Goal: Check status: Check status

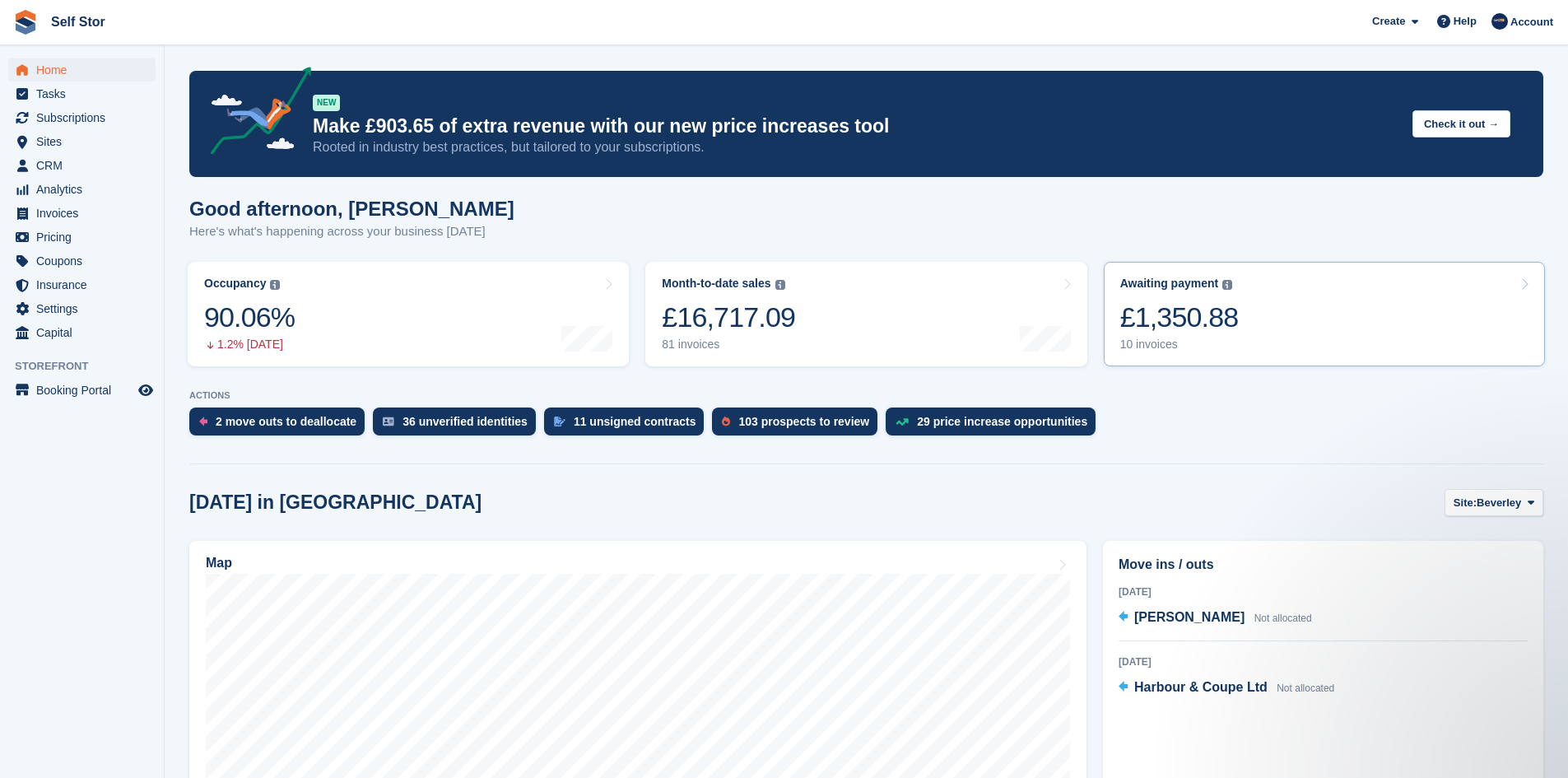
click at [1196, 315] on div "£1,350.88" at bounding box center [1179, 317] width 119 height 34
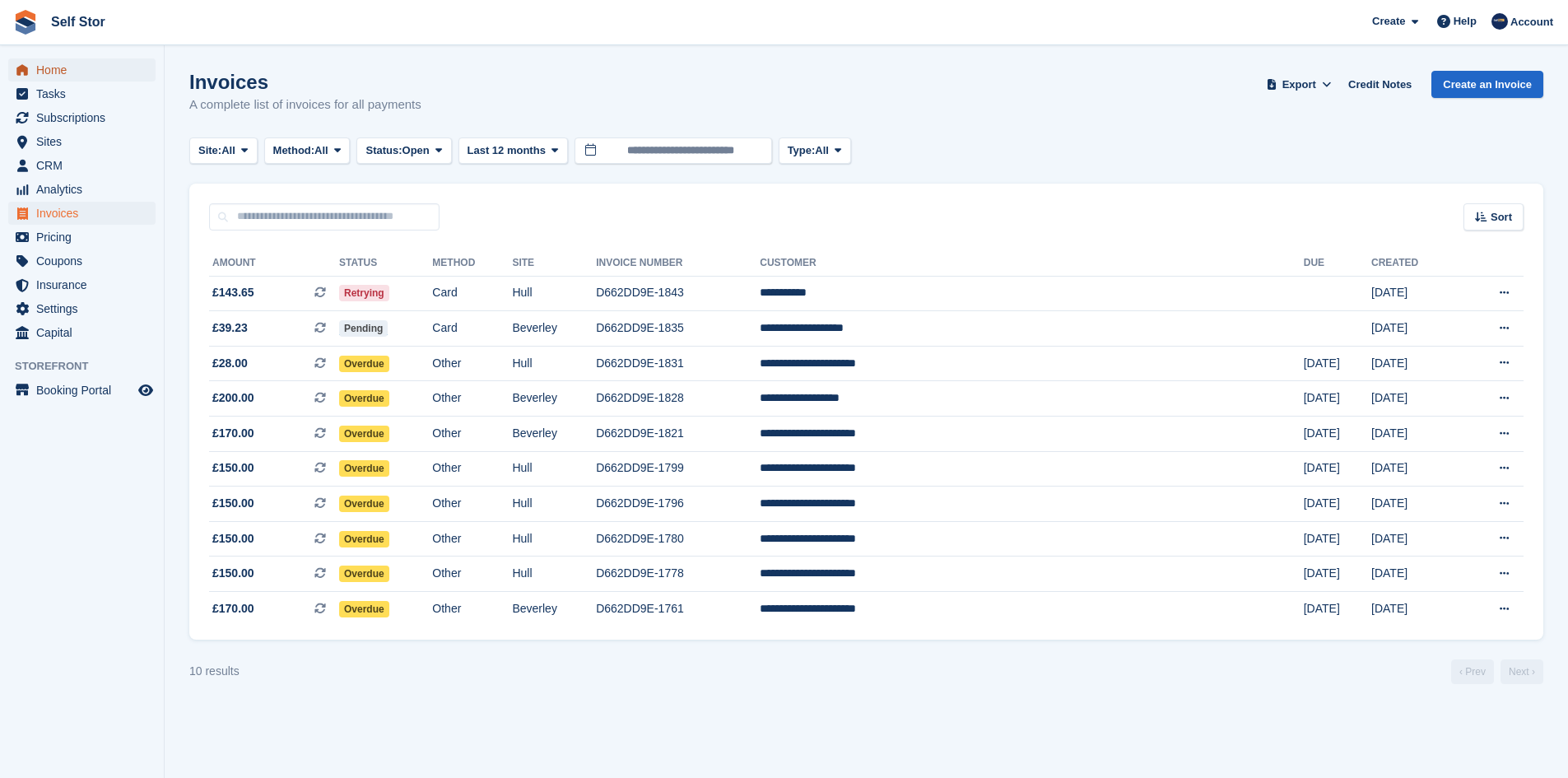
click at [82, 77] on span "Home" at bounding box center [85, 69] width 99 height 23
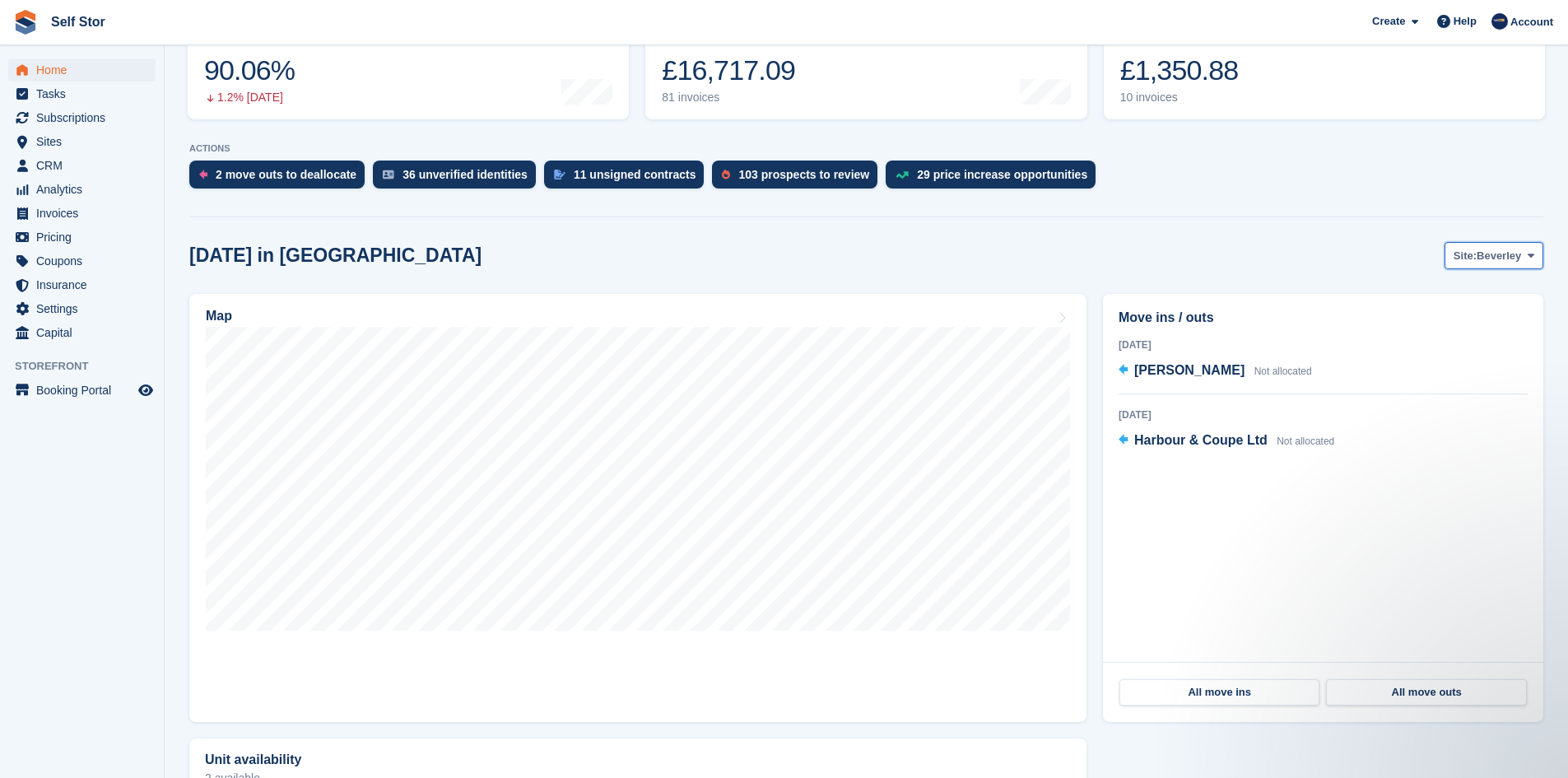
click at [1508, 263] on span "Beverley" at bounding box center [1498, 256] width 45 height 17
click at [1420, 324] on link "Hull" at bounding box center [1464, 324] width 143 height 30
click at [1522, 260] on button "Site: Hull" at bounding box center [1506, 255] width 74 height 27
click at [1444, 298] on link "Beverley" at bounding box center [1464, 294] width 143 height 30
click at [1468, 259] on span "Site:" at bounding box center [1464, 256] width 23 height 17
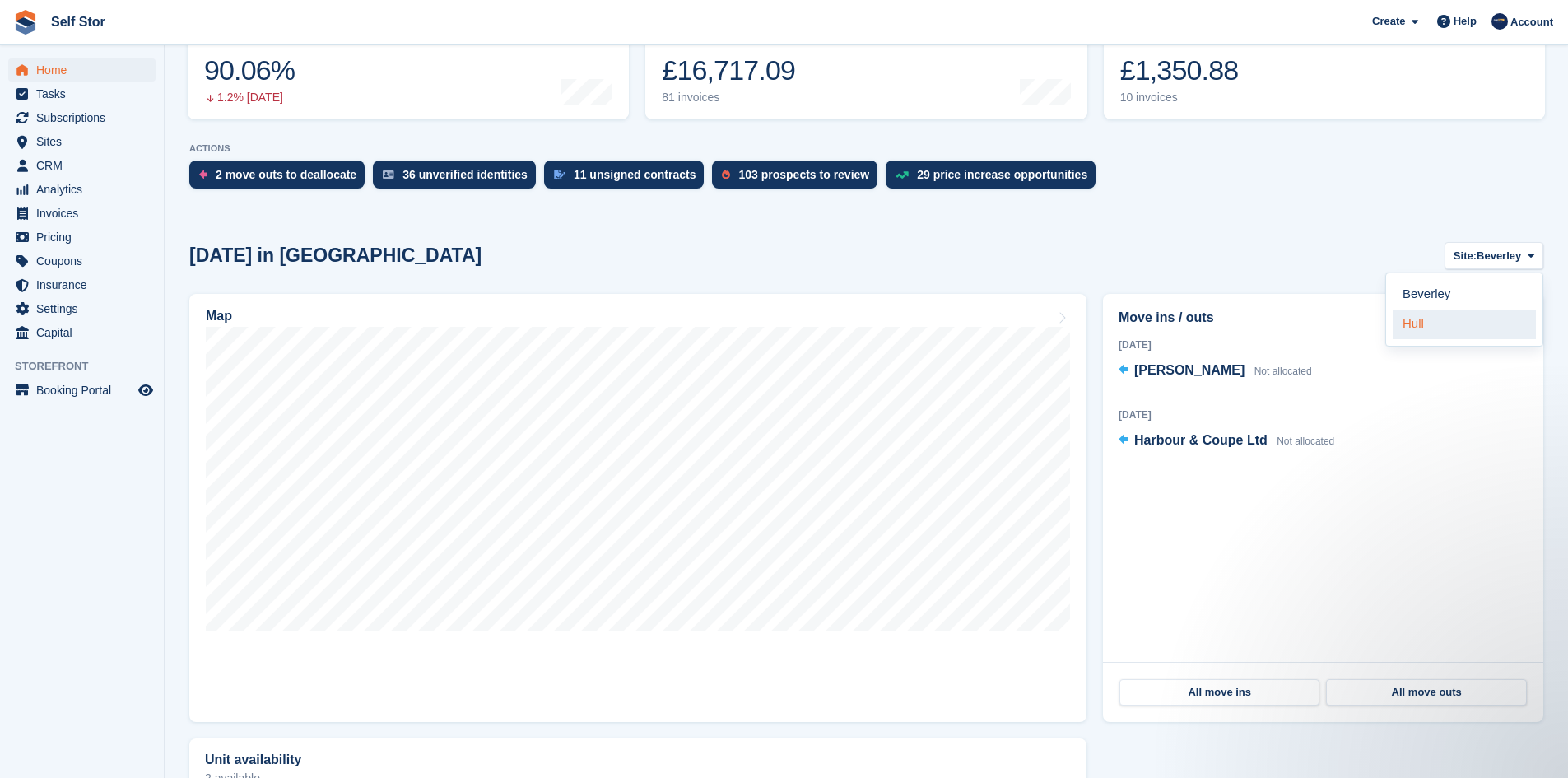
click at [1422, 325] on link "Hull" at bounding box center [1464, 324] width 143 height 30
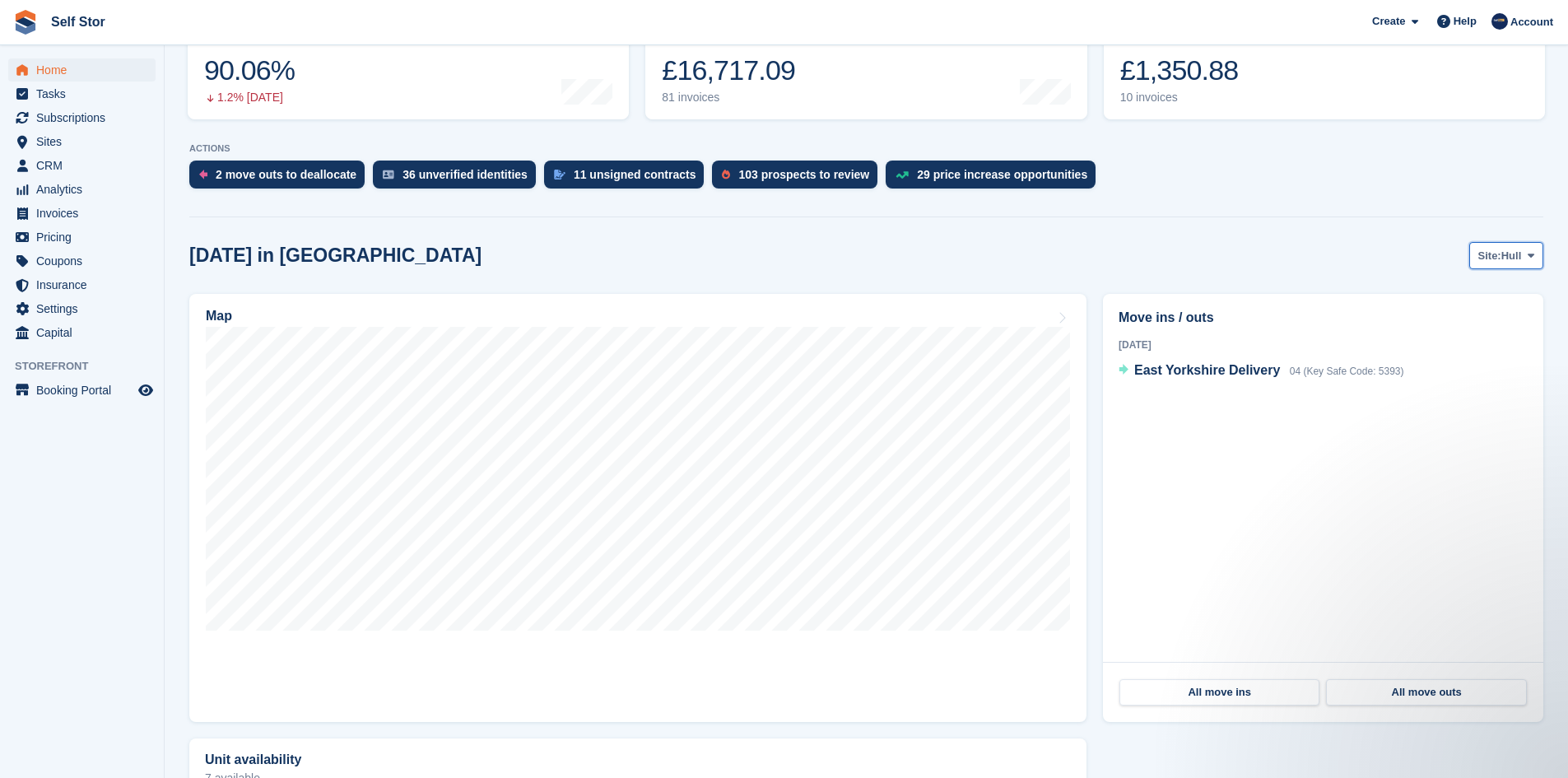
click at [1508, 256] on span "Hull" at bounding box center [1512, 256] width 20 height 17
click at [1446, 301] on link "Beverley" at bounding box center [1464, 294] width 143 height 30
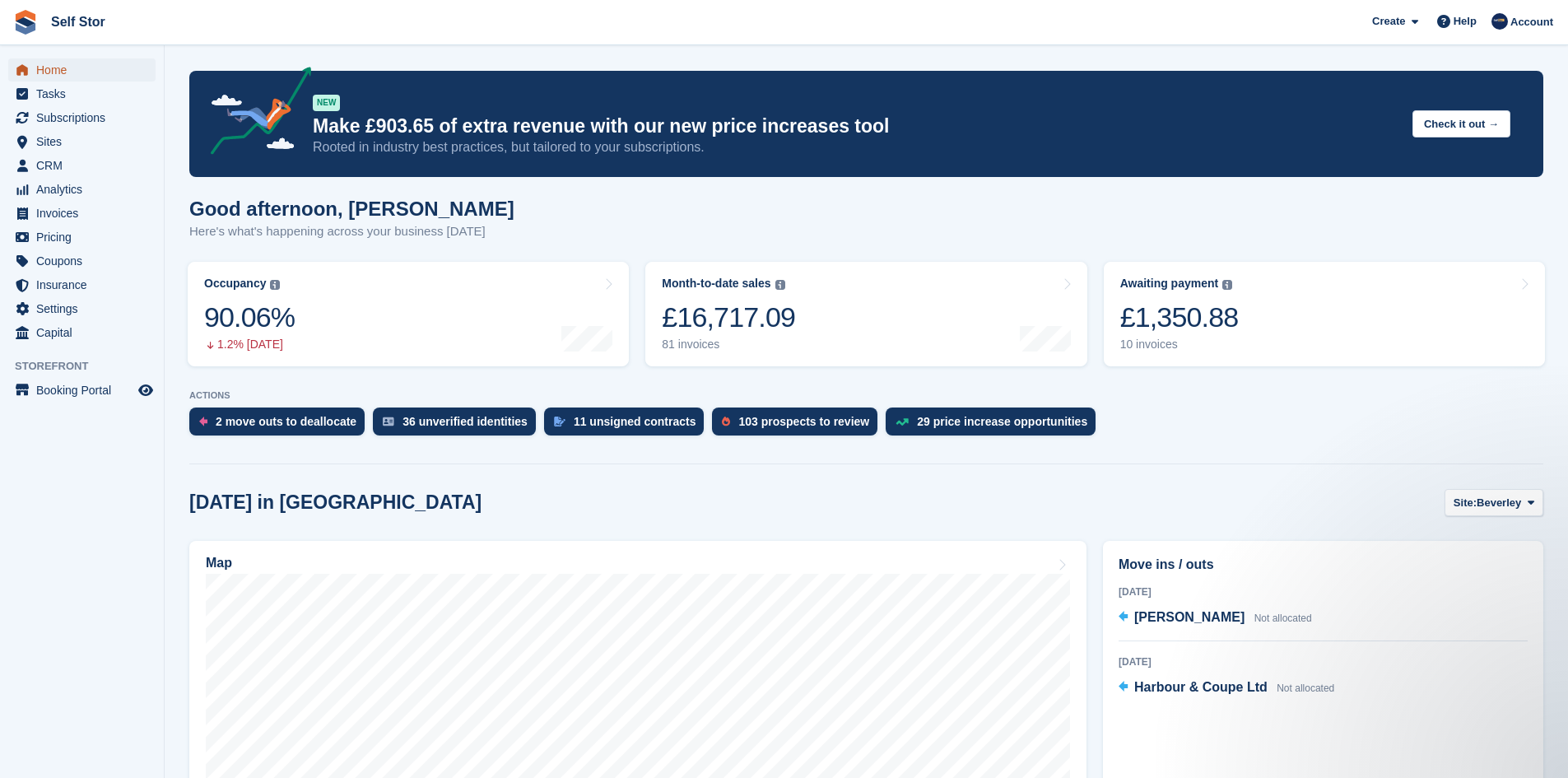
click at [77, 75] on span "Home" at bounding box center [85, 69] width 99 height 23
click at [1188, 322] on div "£1,350.88" at bounding box center [1179, 317] width 119 height 34
